Goal: Navigation & Orientation: Understand site structure

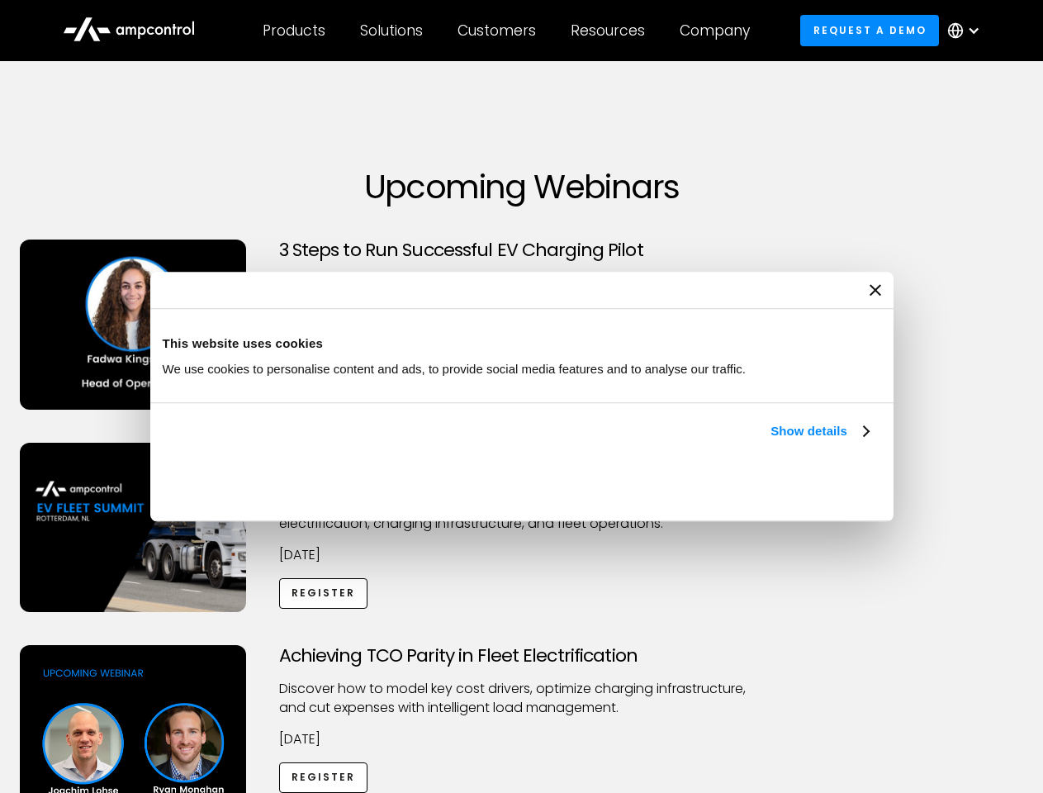
click at [771, 441] on link "Show details" at bounding box center [819, 431] width 97 height 20
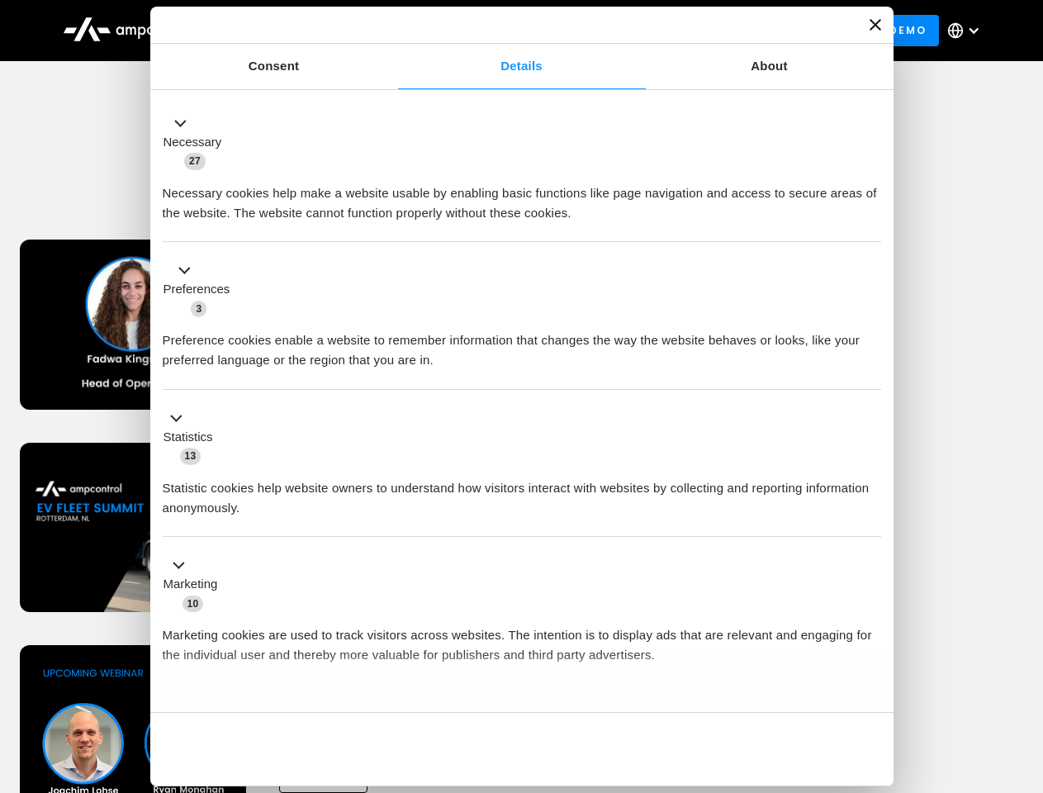
click at [871, 223] on div "Necessary cookies help make a website usable by enabling basic functions like p…" at bounding box center [522, 197] width 719 height 52
click at [1025, 666] on div "Achieving TCO Parity in Fleet Electrification Discover how to model key cost dr…" at bounding box center [521, 774] width 1037 height 259
click at [508, 31] on div "Customers" at bounding box center [497, 30] width 78 height 18
click at [293, 31] on div "Products" at bounding box center [294, 30] width 63 height 18
click at [392, 31] on div "Solutions" at bounding box center [391, 30] width 63 height 18
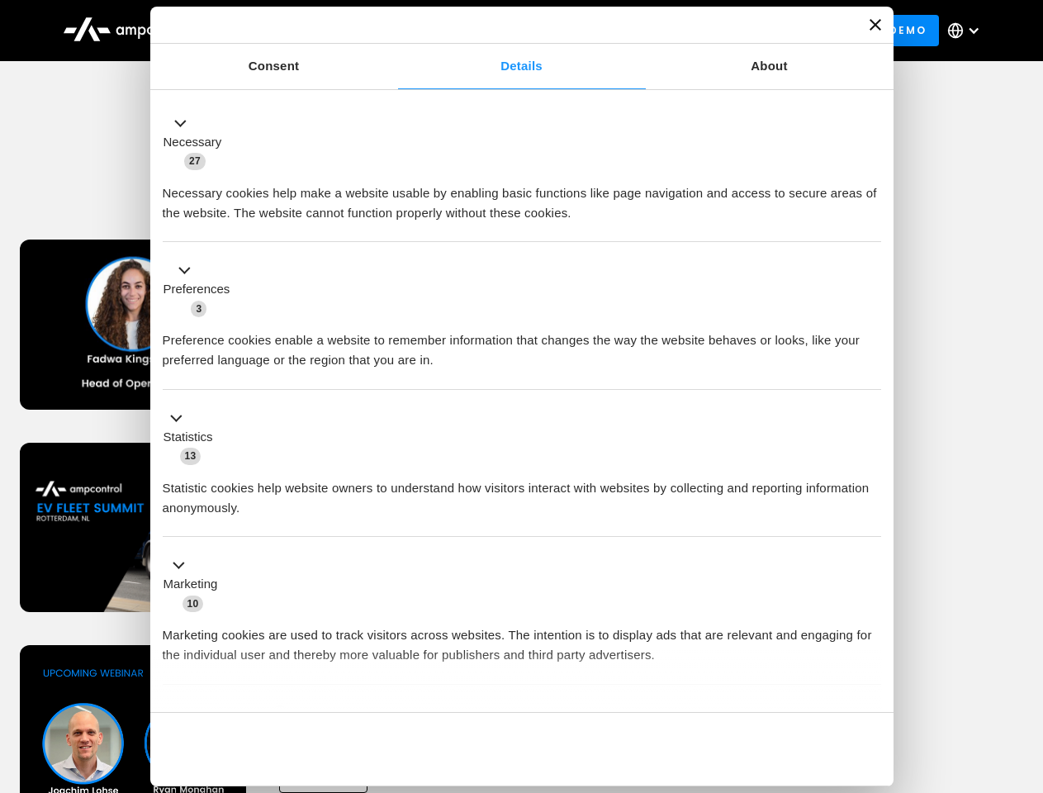
click at [500, 31] on div "Customers" at bounding box center [497, 30] width 78 height 18
click at [611, 31] on div "Resources" at bounding box center [608, 30] width 74 height 18
click at [720, 31] on div "Company" at bounding box center [715, 30] width 70 height 18
click at [968, 31] on div at bounding box center [973, 30] width 13 height 13
